Goal: Find specific fact

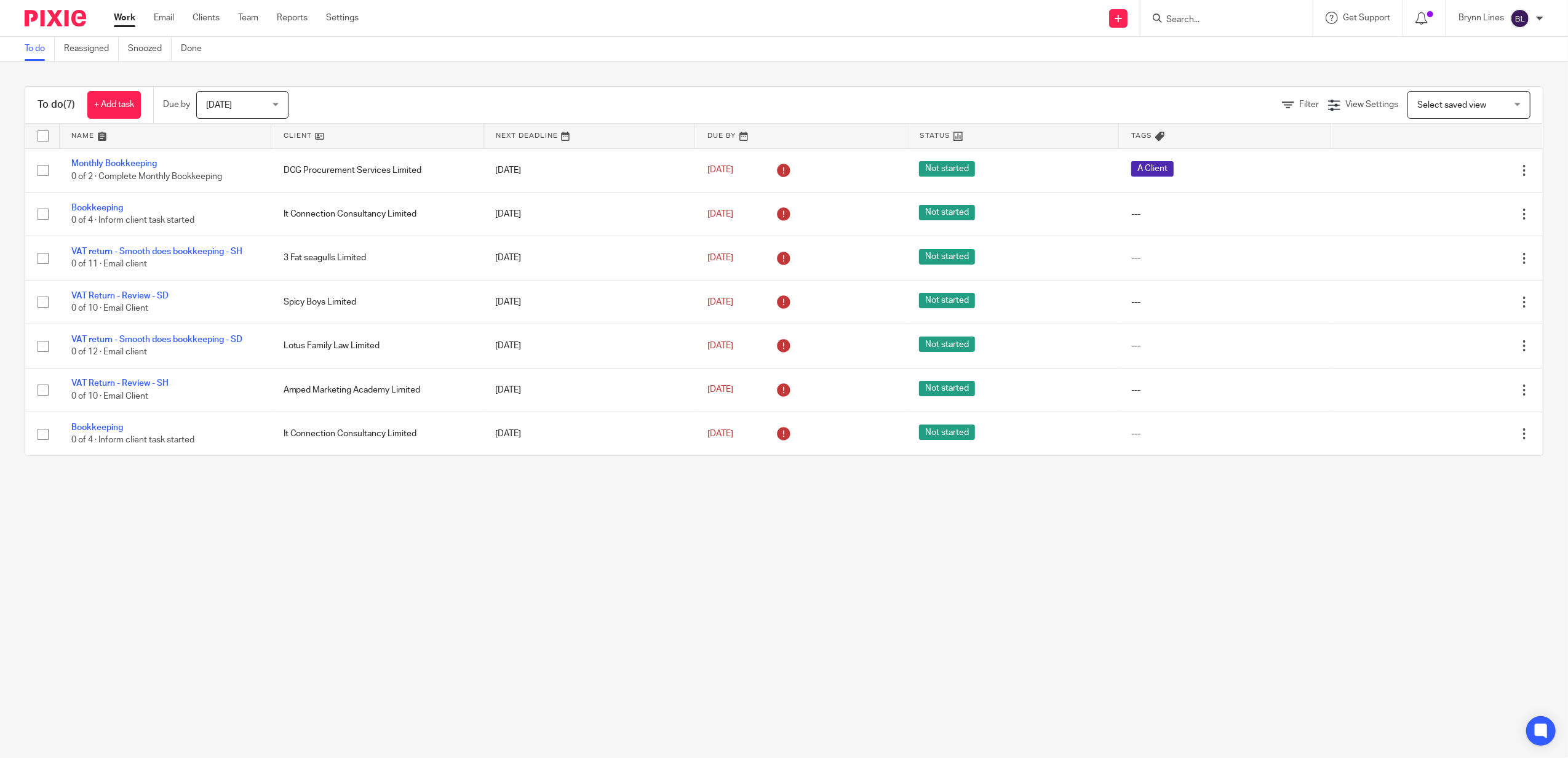
click at [1213, 20] on input "Search" at bounding box center [1220, 20] width 111 height 11
type input "saterr"
click at [1221, 48] on link at bounding box center [1267, 52] width 210 height 28
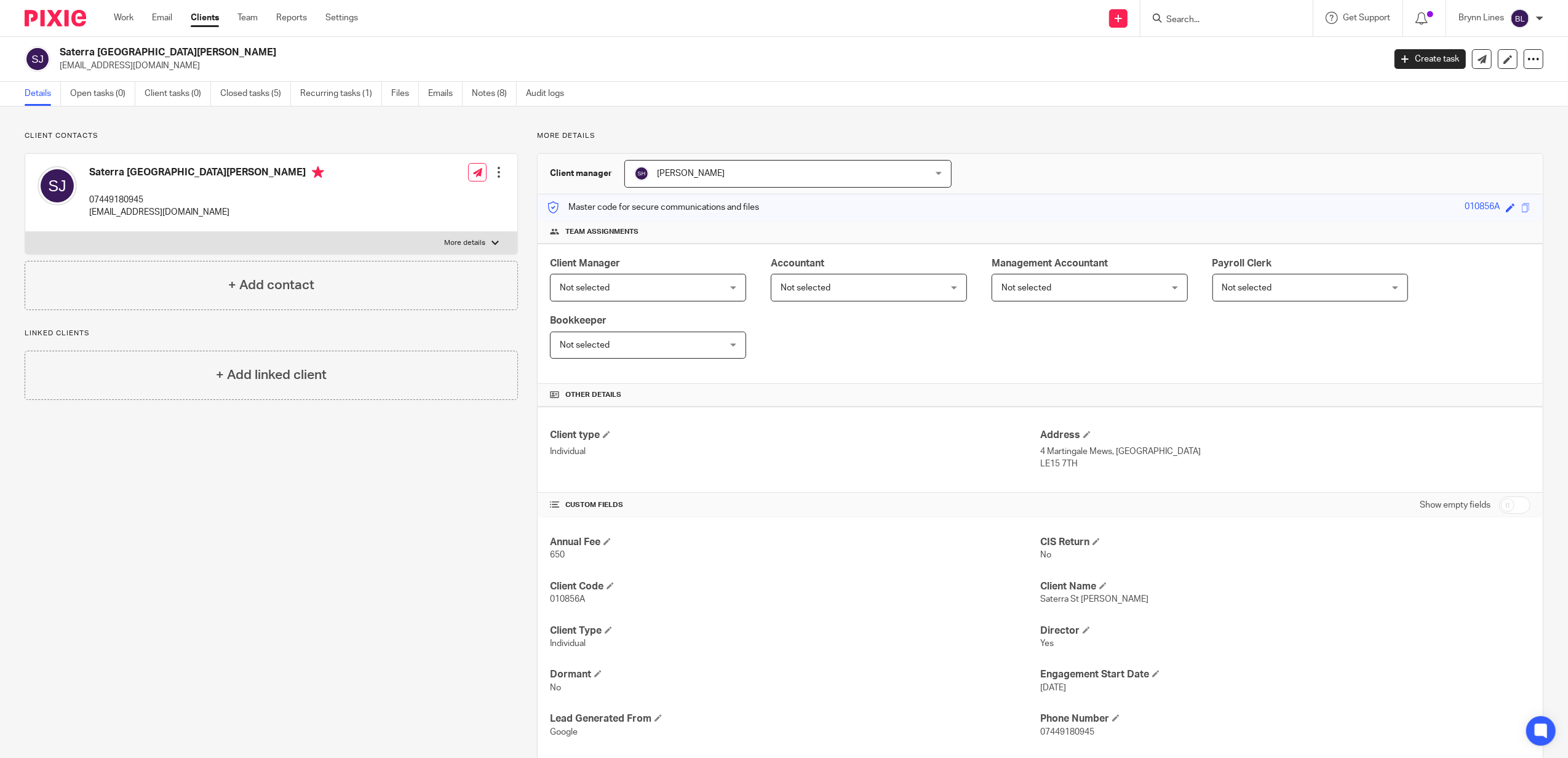
drag, startPoint x: 1224, startPoint y: 28, endPoint x: 1220, endPoint y: 20, distance: 8.9
click at [1224, 27] on div at bounding box center [1226, 18] width 172 height 36
click at [1223, 16] on input "Search" at bounding box center [1220, 20] width 111 height 11
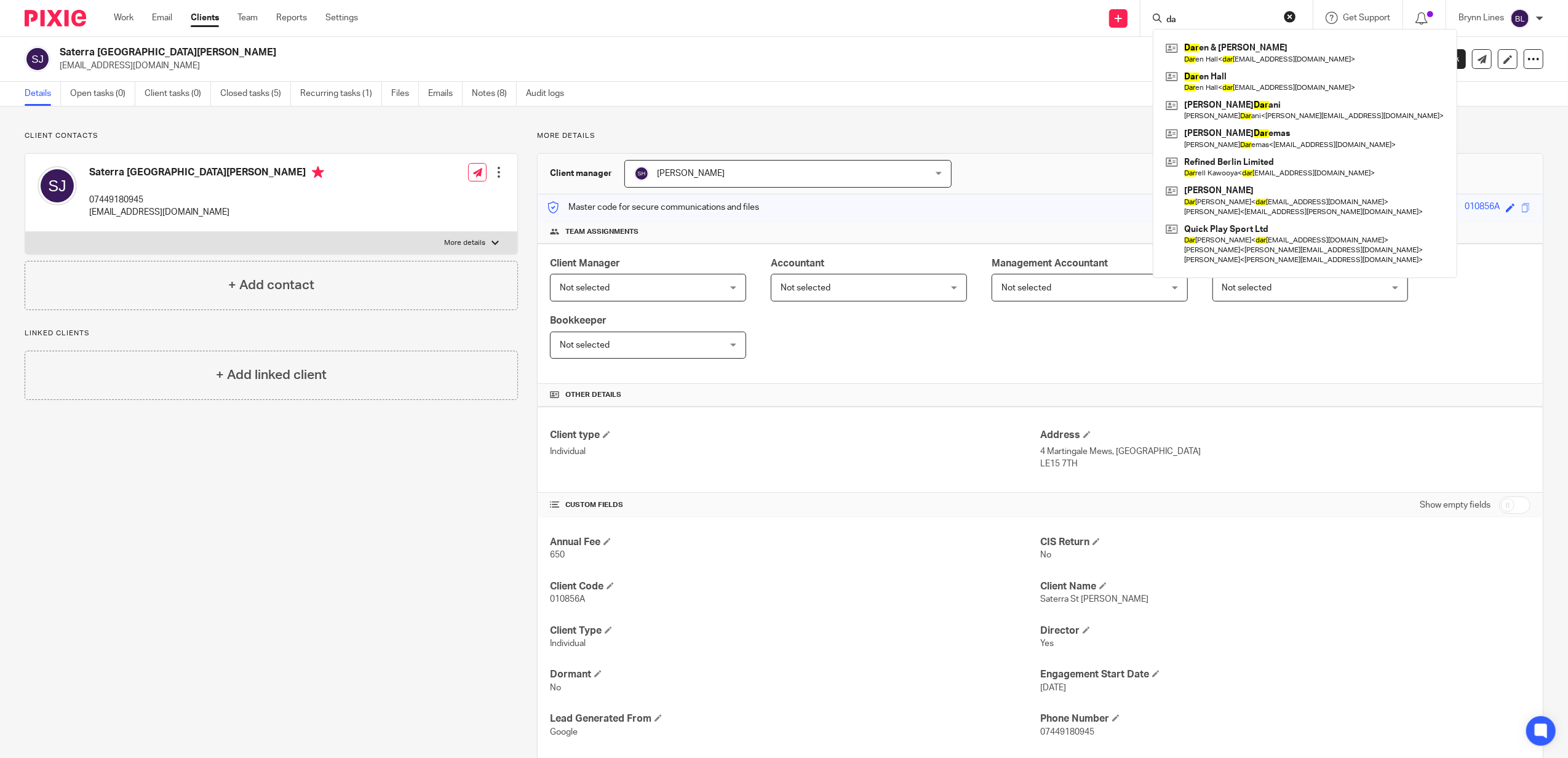
type input "d"
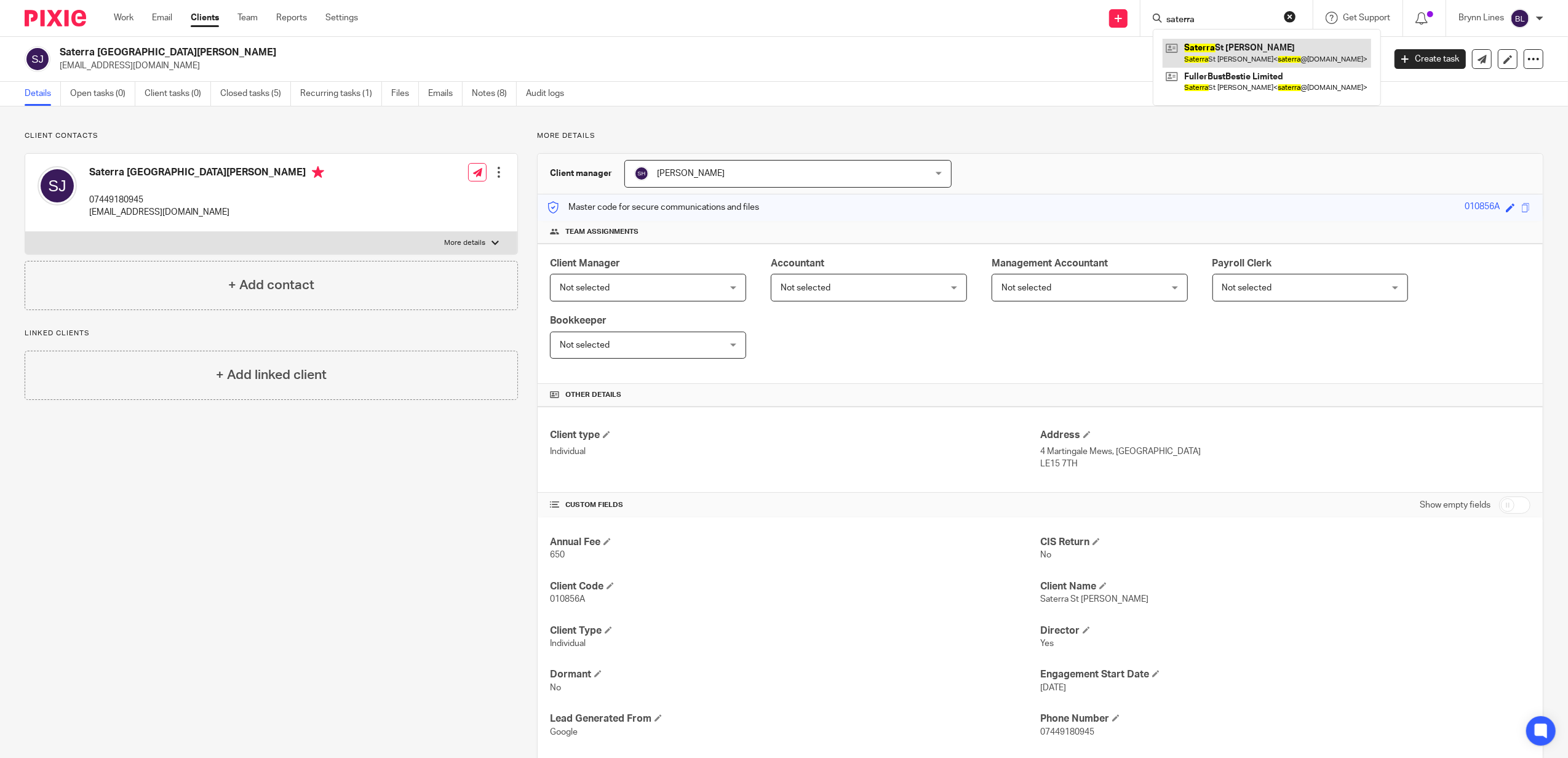
type input "saterra"
click at [1235, 49] on link at bounding box center [1267, 52] width 209 height 28
click at [1213, 15] on input "Search" at bounding box center [1220, 20] width 111 height 11
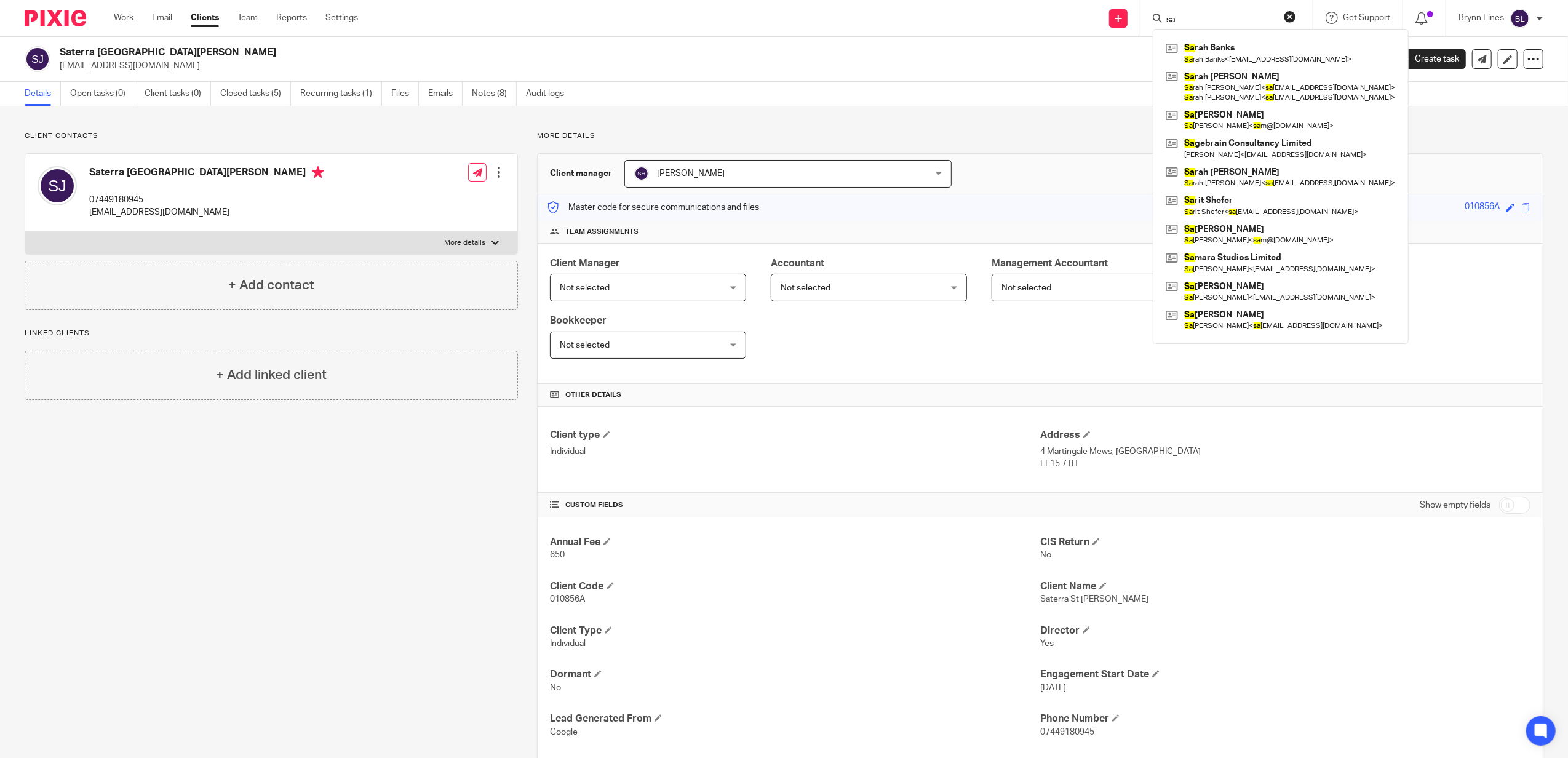
type input "s"
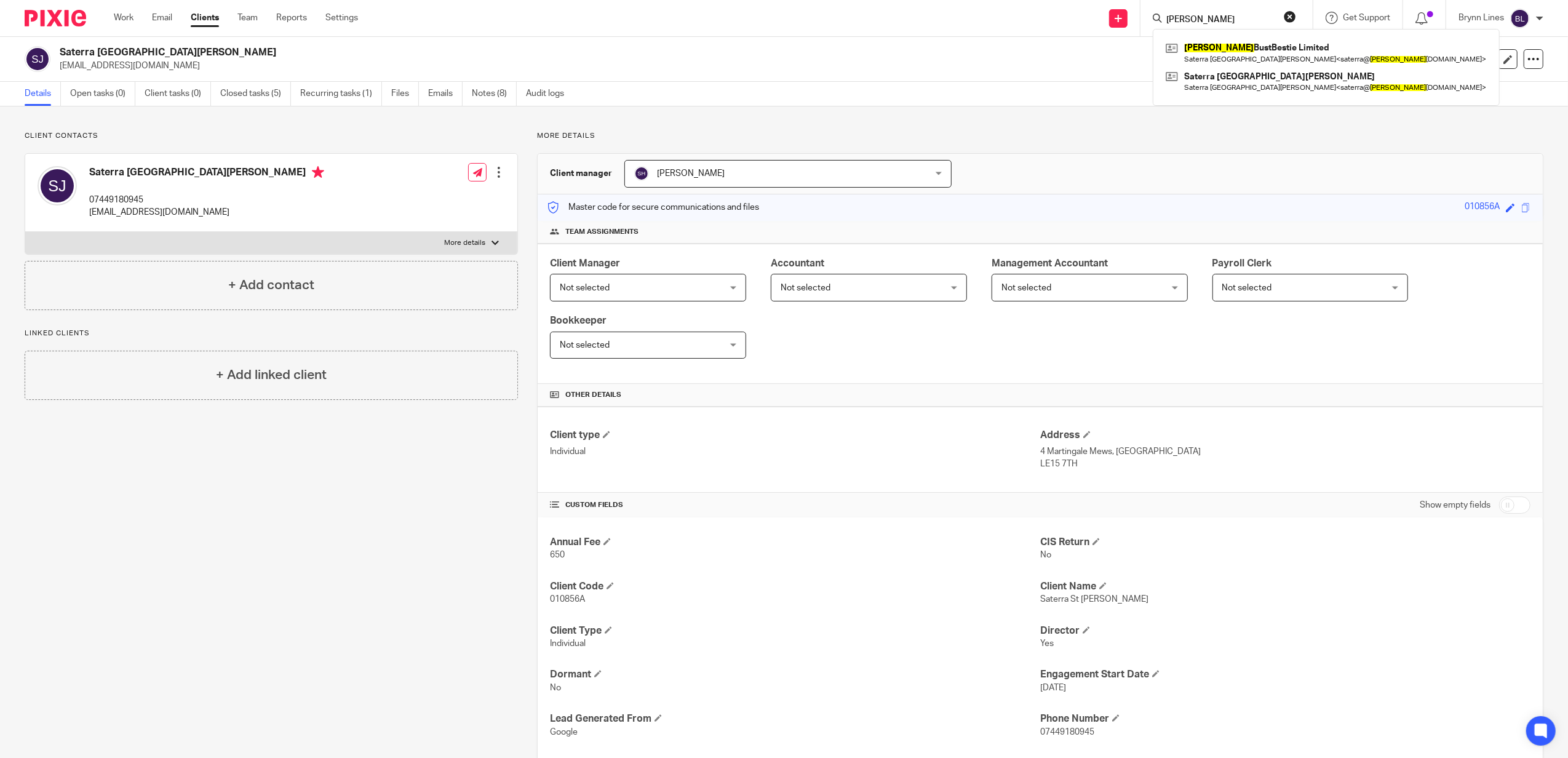
type input "fuller"
click at [1241, 58] on link at bounding box center [1326, 52] width 327 height 28
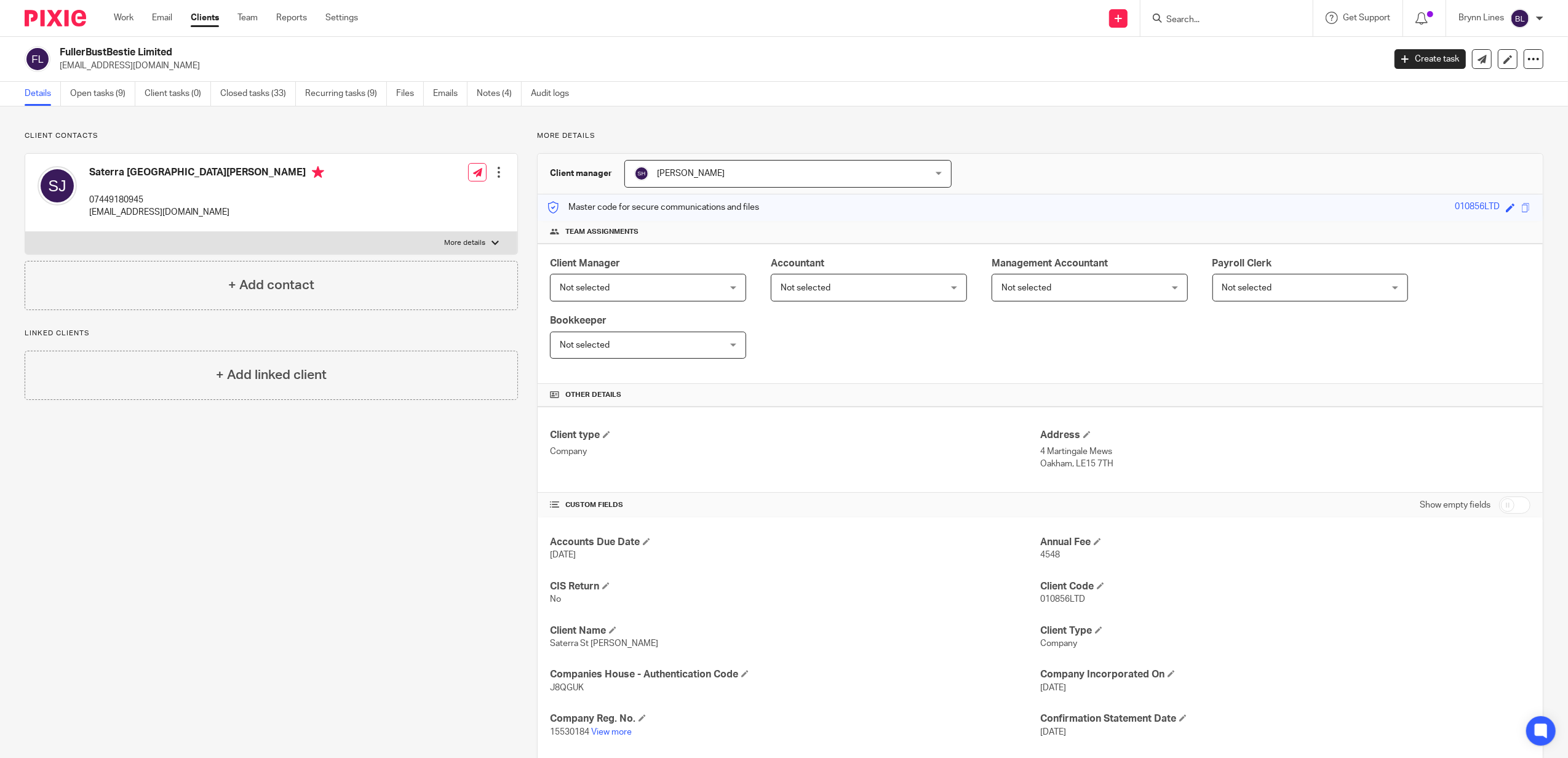
click at [453, 244] on p "More details" at bounding box center [465, 243] width 41 height 10
click at [25, 232] on input "More details" at bounding box center [25, 231] width 1 height 1
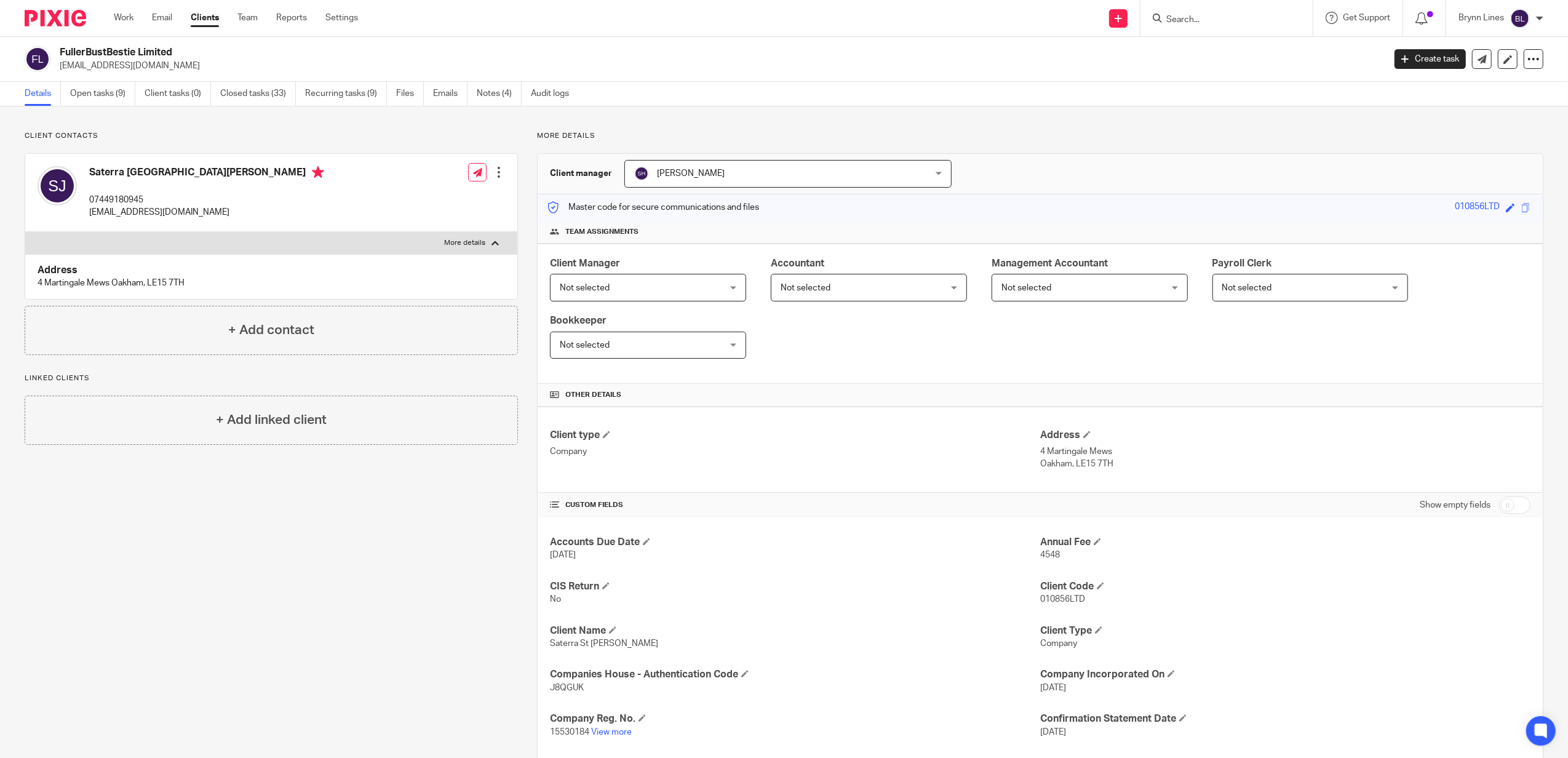
click at [455, 242] on p "More details" at bounding box center [465, 243] width 41 height 10
click at [25, 232] on input "More details" at bounding box center [25, 231] width 1 height 1
checkbox input "false"
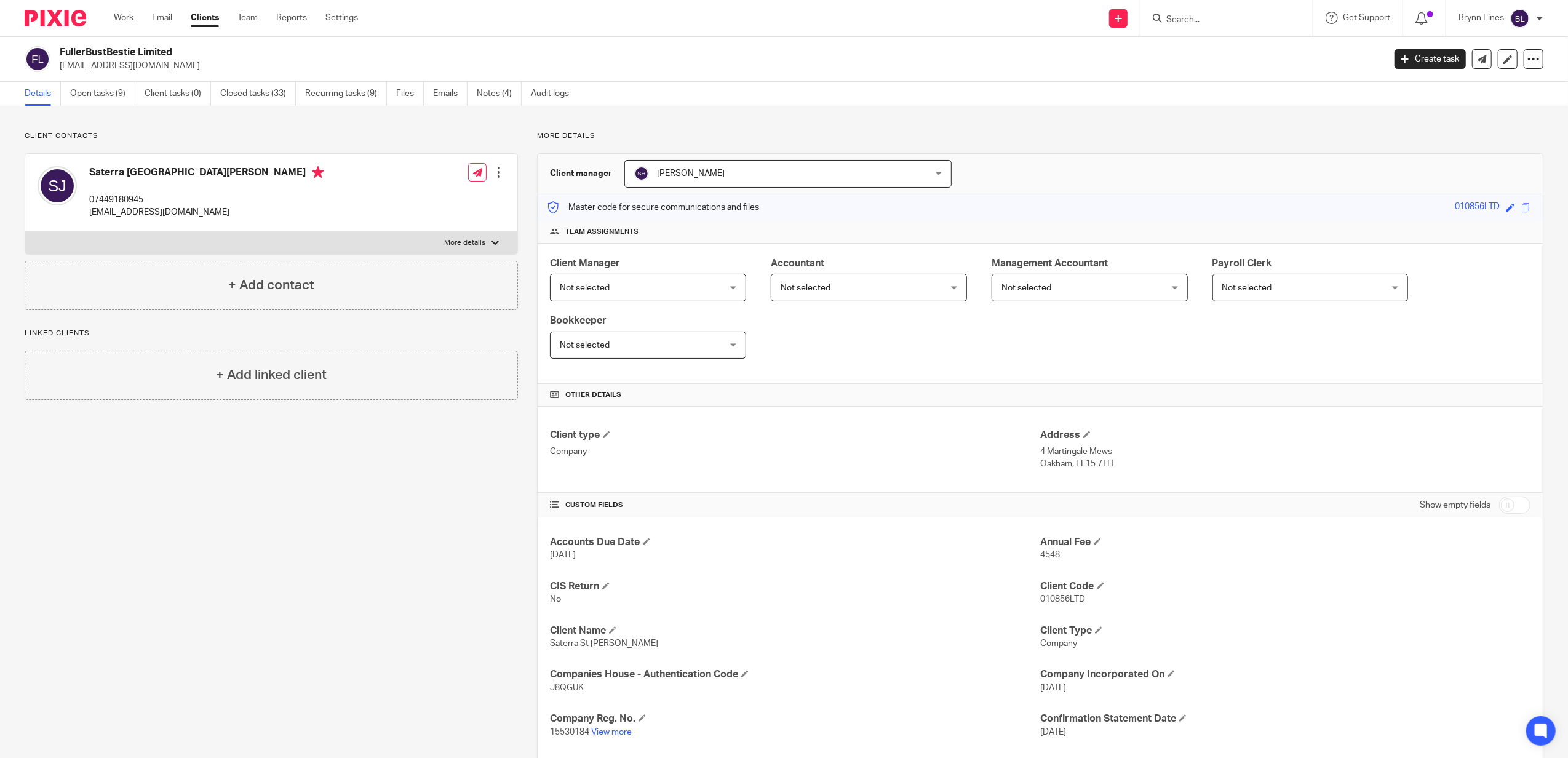
click at [1210, 8] on div at bounding box center [1226, 18] width 172 height 36
click at [1201, 18] on input "Search" at bounding box center [1220, 20] width 111 height 11
type input "strat"
click at [1199, 51] on link at bounding box center [1254, 52] width 183 height 28
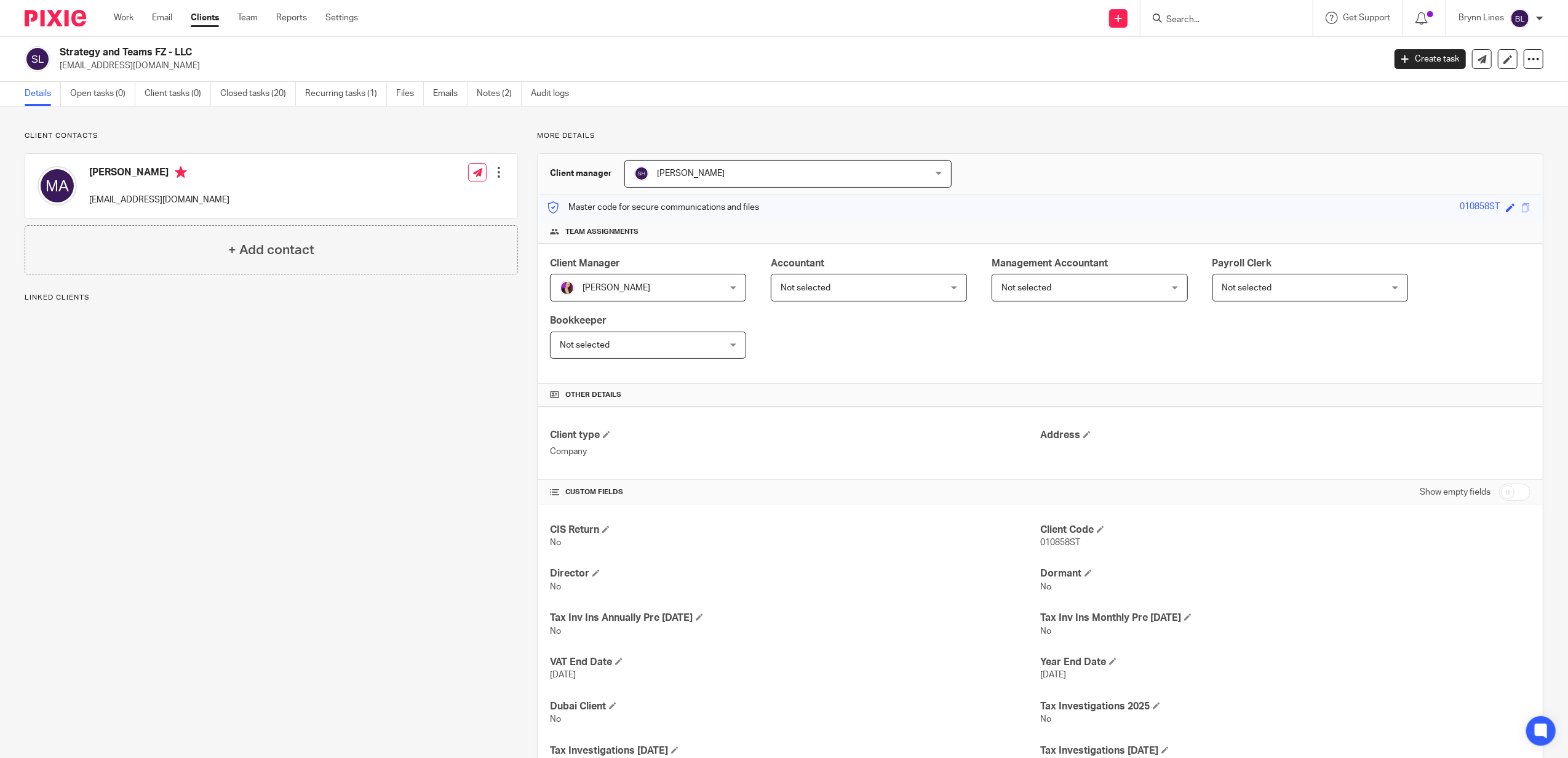
click at [478, 95] on ul "Details Open tasks (0) Client tasks (0) Closed tasks (20) Recurring tasks (1) F…" at bounding box center [306, 94] width 562 height 24
click at [493, 97] on link "Notes (2)" at bounding box center [499, 94] width 45 height 24
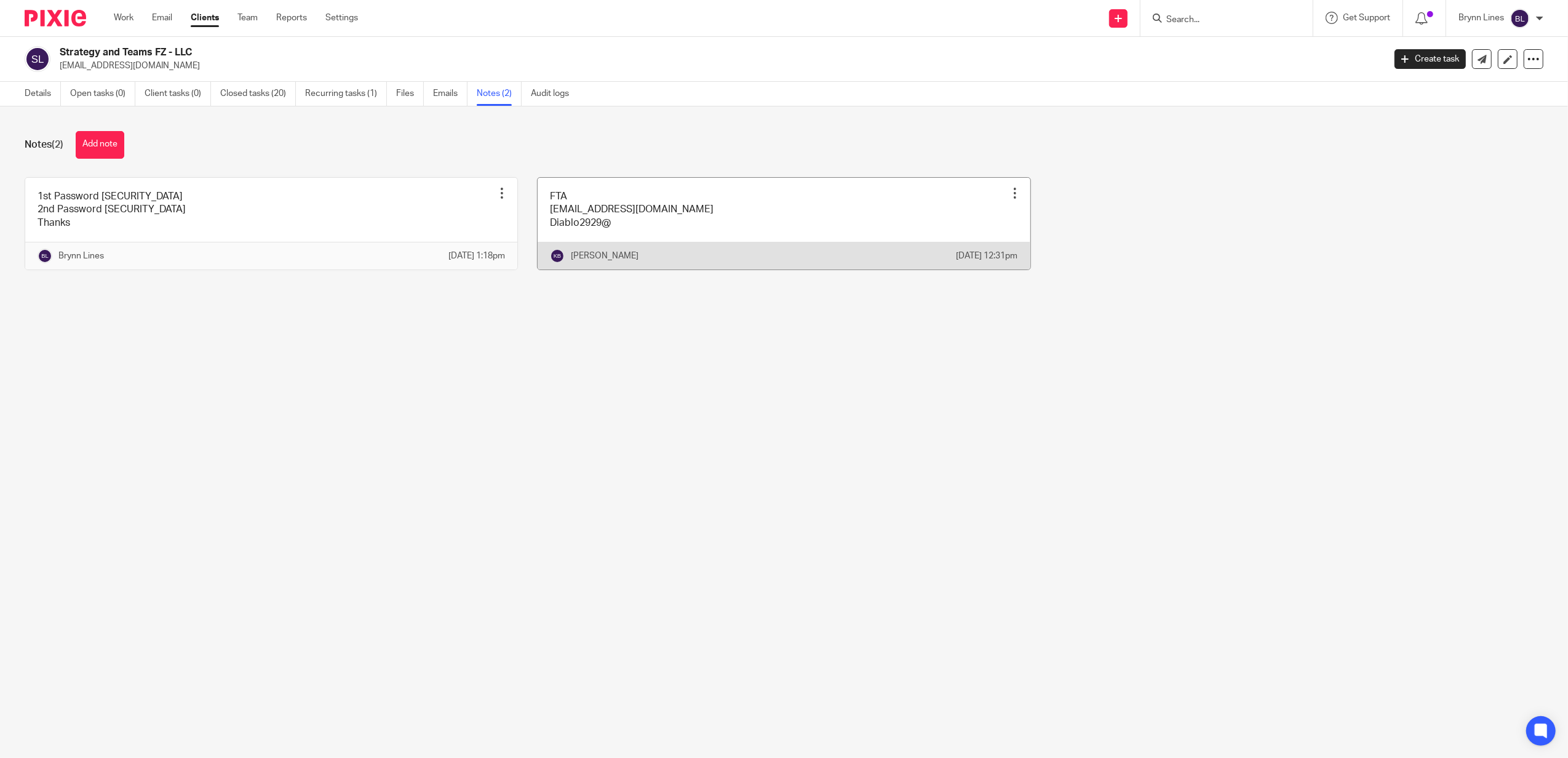
click at [739, 214] on link at bounding box center [784, 223] width 492 height 92
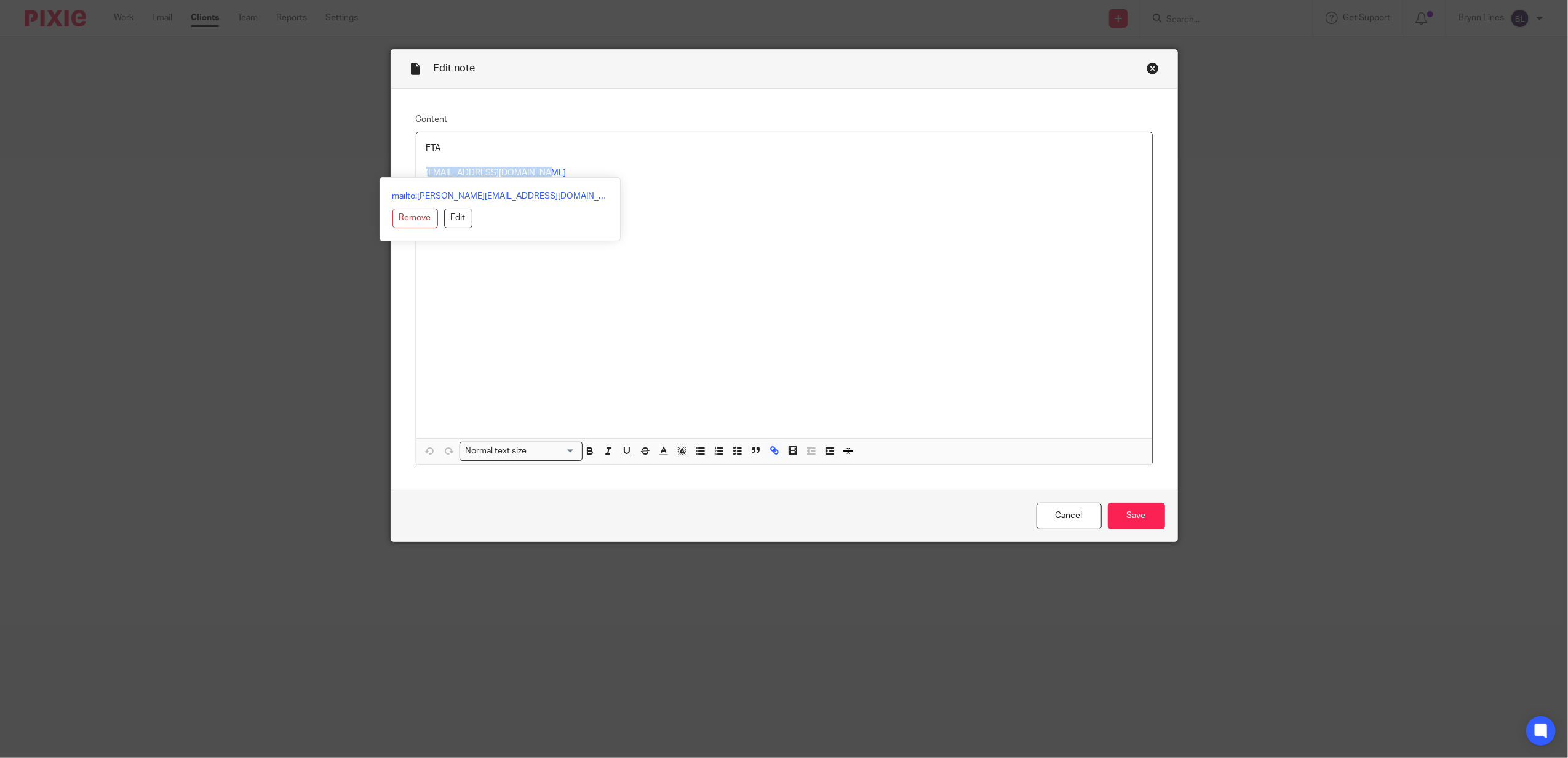
drag, startPoint x: 554, startPoint y: 171, endPoint x: 418, endPoint y: 171, distance: 136.0
click at [418, 171] on div "FTA [EMAIL_ADDRESS][DOMAIN_NAME] Diablo2929@" at bounding box center [784, 285] width 736 height 306
copy link "[EMAIL_ADDRESS][DOMAIN_NAME]"
click at [667, 282] on div "FTA [EMAIL_ADDRESS][DOMAIN_NAME] Diablo2929@" at bounding box center [784, 285] width 736 height 306
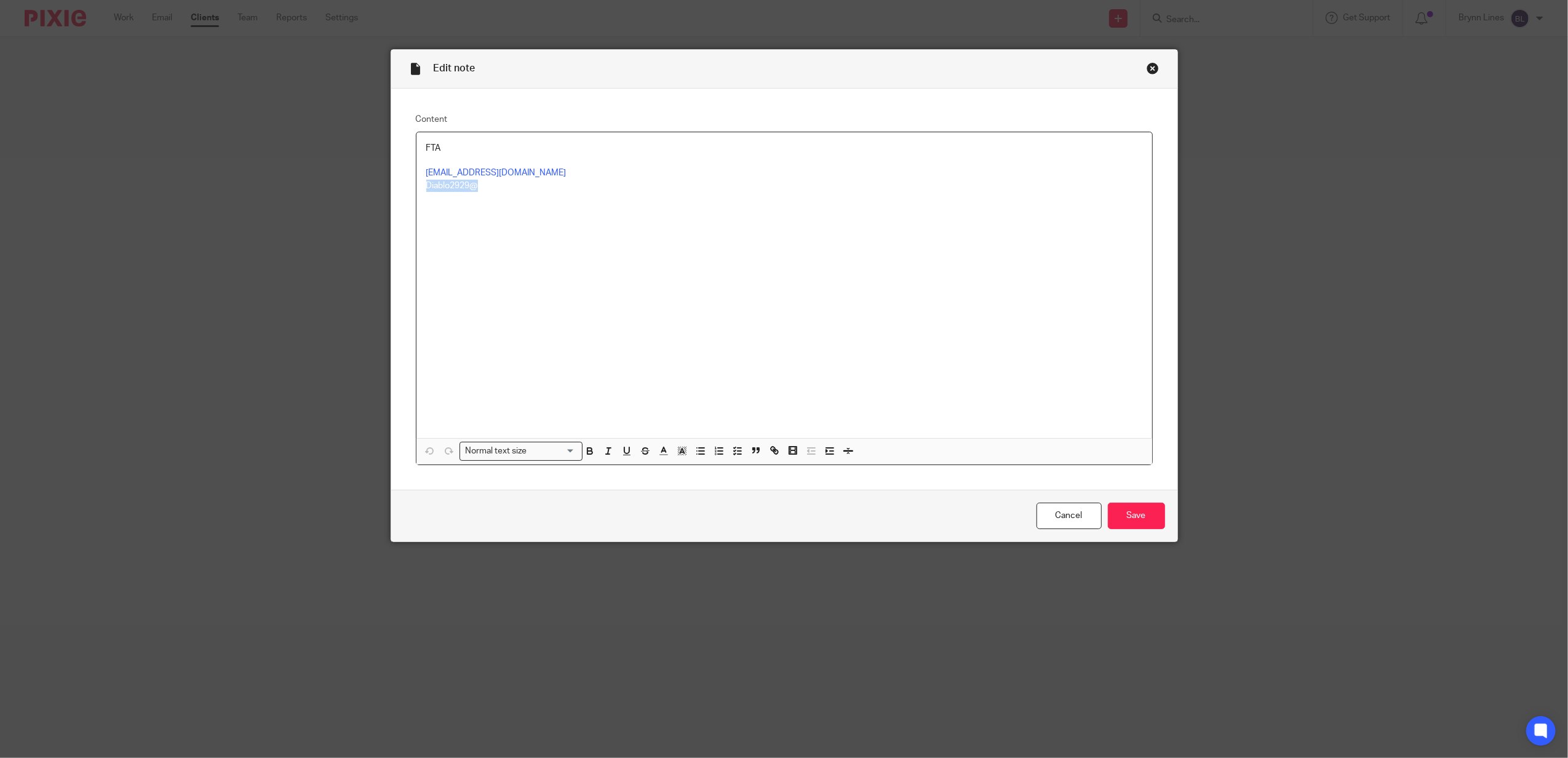
drag, startPoint x: 417, startPoint y: 187, endPoint x: 477, endPoint y: 190, distance: 60.1
click at [477, 190] on div "FTA [EMAIL_ADDRESS][DOMAIN_NAME] Diablo2929@" at bounding box center [784, 285] width 736 height 306
copy p "Diablo2929@"
